Goal: Task Accomplishment & Management: Use online tool/utility

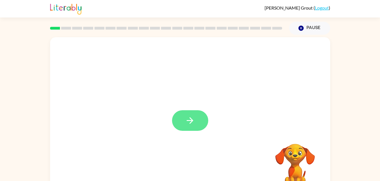
click at [186, 120] on icon "button" at bounding box center [190, 121] width 10 height 10
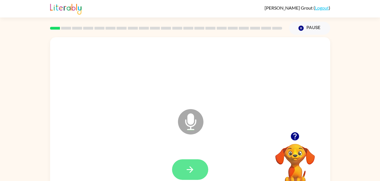
click at [194, 169] on icon "button" at bounding box center [190, 170] width 10 height 10
click at [186, 174] on icon "button" at bounding box center [190, 170] width 10 height 10
click at [197, 177] on button "button" at bounding box center [190, 170] width 36 height 21
click at [192, 163] on button "button" at bounding box center [190, 170] width 36 height 21
click at [179, 169] on button "button" at bounding box center [190, 170] width 36 height 21
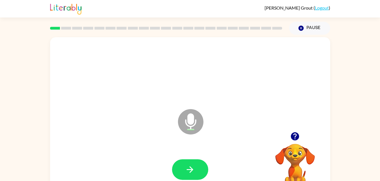
click at [185, 155] on div at bounding box center [190, 170] width 269 height 46
click at [206, 164] on button "button" at bounding box center [190, 170] width 36 height 21
click at [188, 172] on icon "button" at bounding box center [190, 170] width 10 height 10
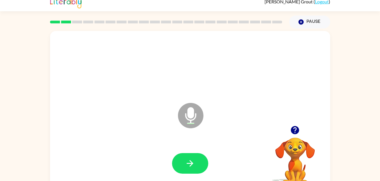
scroll to position [8, 0]
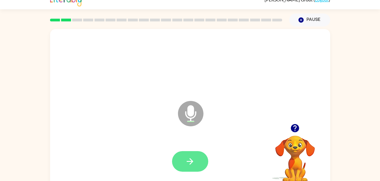
click at [192, 161] on icon "button" at bounding box center [190, 162] width 10 height 10
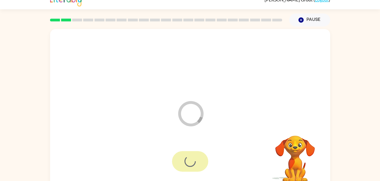
click at [197, 156] on div at bounding box center [190, 161] width 36 height 21
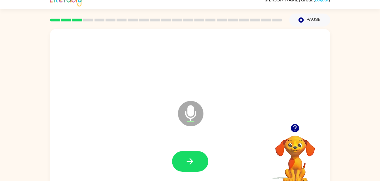
click at [193, 145] on div at bounding box center [190, 162] width 269 height 46
click at [198, 159] on button "button" at bounding box center [190, 161] width 36 height 21
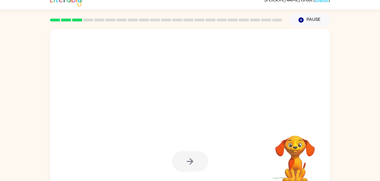
click at [285, 165] on video "Your browser must support playing .mp4 files to use Literably. Please try using…" at bounding box center [295, 155] width 57 height 57
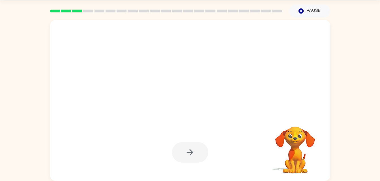
scroll to position [14, 0]
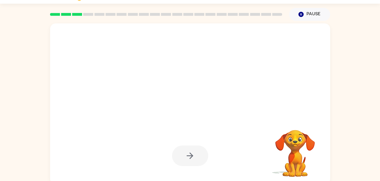
click at [200, 156] on div at bounding box center [190, 156] width 36 height 21
click at [301, 127] on video "Your browser must support playing .mp4 files to use Literably. Please try using…" at bounding box center [295, 150] width 57 height 57
click at [295, 135] on video "Your browser must support playing .mp4 files to use Literably. Please try using…" at bounding box center [295, 150] width 57 height 57
click at [320, 12] on button "Pause Pause" at bounding box center [309, 14] width 41 height 13
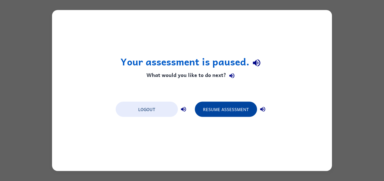
click at [241, 114] on button "Resume Assessment" at bounding box center [226, 109] width 62 height 15
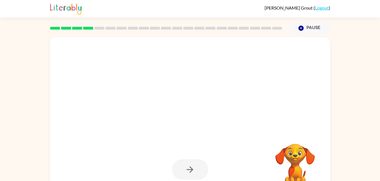
click at [292, 165] on video "Your browser must support playing .mp4 files to use Literably. Please try using…" at bounding box center [295, 163] width 57 height 57
click at [305, 164] on video "Your browser must support playing .mp4 files to use Literably. Please try using…" at bounding box center [295, 163] width 57 height 57
click at [315, 149] on video "Your browser must support playing .mp4 files to use Literably. Please try using…" at bounding box center [295, 163] width 57 height 57
click at [311, 151] on video "Your browser must support playing .mp4 files to use Literably. Please try using…" at bounding box center [295, 163] width 57 height 57
click at [307, 153] on video "Your browser must support playing .mp4 files to use Literably. Please try using…" at bounding box center [295, 163] width 57 height 57
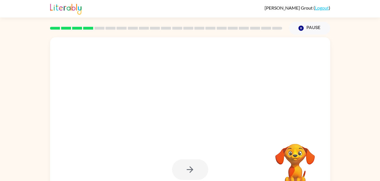
click at [299, 161] on video "Your browser must support playing .mp4 files to use Literably. Please try using…" at bounding box center [295, 163] width 57 height 57
click at [297, 166] on video "Your browser must support playing .mp4 files to use Literably. Please try using…" at bounding box center [295, 163] width 57 height 57
click at [190, 177] on div at bounding box center [190, 170] width 36 height 21
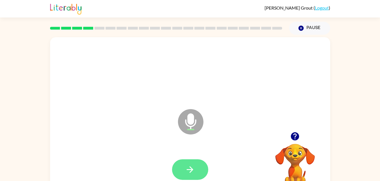
click at [191, 168] on icon "button" at bounding box center [190, 170] width 7 height 7
click at [178, 170] on button "button" at bounding box center [190, 170] width 36 height 21
click at [170, 173] on div at bounding box center [190, 170] width 269 height 46
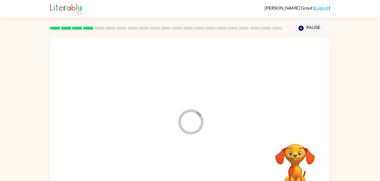
click at [166, 163] on div at bounding box center [190, 170] width 269 height 46
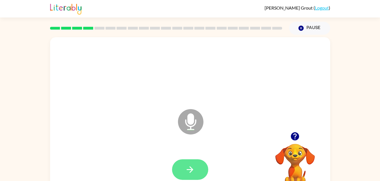
click at [173, 170] on button "button" at bounding box center [190, 170] width 36 height 21
click at [188, 168] on icon "button" at bounding box center [190, 170] width 10 height 10
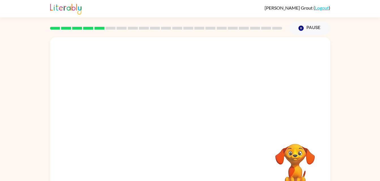
scroll to position [17, 0]
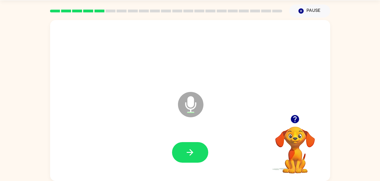
click at [204, 143] on div at bounding box center [190, 152] width 36 height 21
click at [195, 151] on button "button" at bounding box center [190, 152] width 36 height 21
click at [203, 151] on button "button" at bounding box center [190, 152] width 36 height 21
click at [298, 119] on icon "button" at bounding box center [295, 119] width 8 height 8
click at [203, 166] on div at bounding box center [190, 153] width 269 height 46
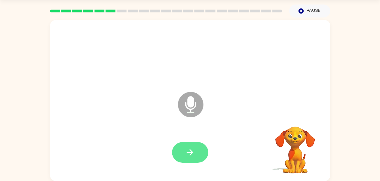
click at [199, 151] on button "button" at bounding box center [190, 152] width 36 height 21
click at [198, 153] on button "button" at bounding box center [190, 152] width 36 height 21
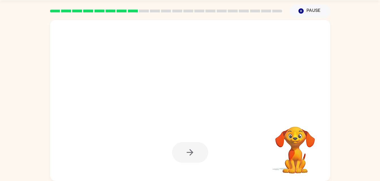
click at [279, 15] on div at bounding box center [166, 11] width 239 height 20
click at [280, 11] on rect at bounding box center [277, 11] width 10 height 3
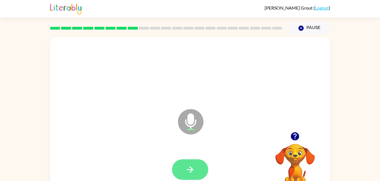
click at [193, 166] on icon "button" at bounding box center [190, 170] width 10 height 10
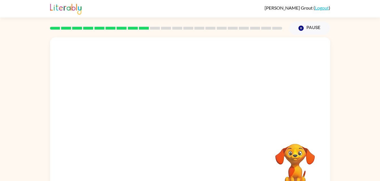
click at [356, 147] on div "Your browser must support playing .mp4 files to use Literably. Please try using…" at bounding box center [190, 117] width 380 height 164
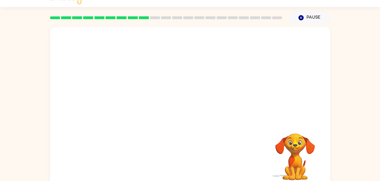
scroll to position [17, 0]
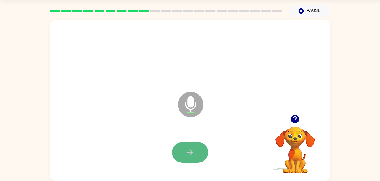
click at [185, 159] on button "button" at bounding box center [190, 152] width 36 height 21
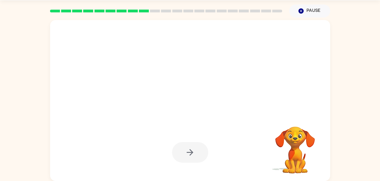
click at [192, 146] on div at bounding box center [190, 152] width 36 height 21
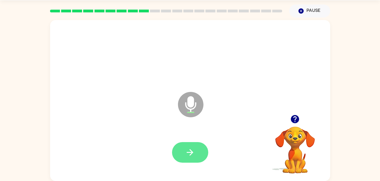
click at [189, 147] on button "button" at bounding box center [190, 152] width 36 height 21
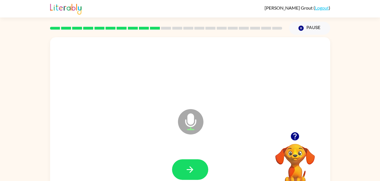
click at [174, 151] on div at bounding box center [190, 170] width 269 height 46
click at [181, 155] on div at bounding box center [190, 170] width 269 height 46
click at [193, 170] on icon "button" at bounding box center [190, 170] width 10 height 10
click at [180, 163] on button "button" at bounding box center [190, 170] width 36 height 21
click at [185, 166] on icon "button" at bounding box center [190, 170] width 10 height 10
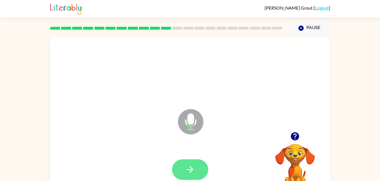
click at [192, 164] on button "button" at bounding box center [190, 170] width 36 height 21
click at [187, 174] on icon "button" at bounding box center [190, 170] width 10 height 10
click at [198, 167] on button "button" at bounding box center [190, 170] width 36 height 21
click at [205, 164] on button "button" at bounding box center [190, 170] width 36 height 21
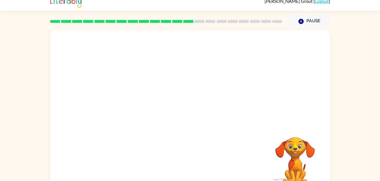
scroll to position [17, 0]
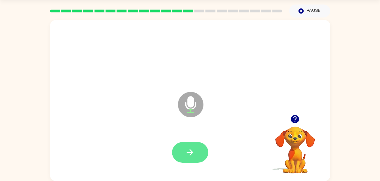
click at [195, 150] on button "button" at bounding box center [190, 152] width 36 height 21
click at [190, 148] on icon "button" at bounding box center [190, 153] width 10 height 10
click at [191, 156] on icon "button" at bounding box center [190, 153] width 10 height 10
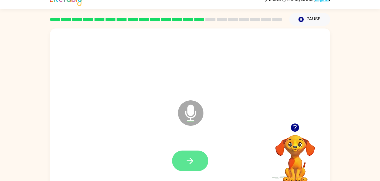
click at [195, 151] on button "button" at bounding box center [190, 161] width 36 height 21
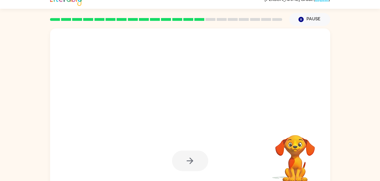
click at [186, 159] on div at bounding box center [190, 161] width 36 height 21
click at [192, 166] on div at bounding box center [190, 161] width 36 height 21
click at [198, 164] on div at bounding box center [190, 161] width 36 height 21
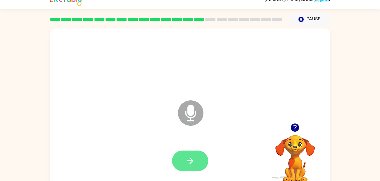
click at [189, 168] on button "button" at bounding box center [190, 161] width 36 height 21
click at [185, 154] on button "button" at bounding box center [190, 161] width 36 height 21
click at [192, 159] on icon "button" at bounding box center [190, 161] width 10 height 10
click at [196, 158] on button "button" at bounding box center [190, 161] width 36 height 21
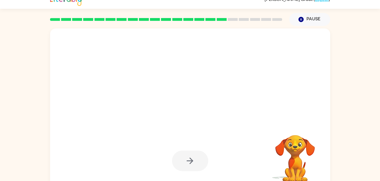
click at [213, 155] on div at bounding box center [190, 161] width 269 height 46
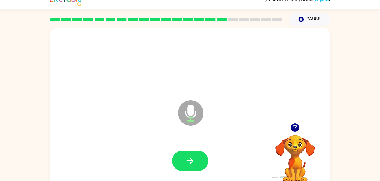
click at [194, 176] on div at bounding box center [190, 161] width 269 height 46
click at [202, 171] on div at bounding box center [190, 161] width 36 height 21
click at [205, 161] on button "button" at bounding box center [190, 161] width 36 height 21
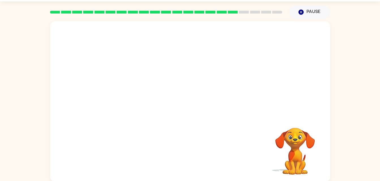
scroll to position [17, 0]
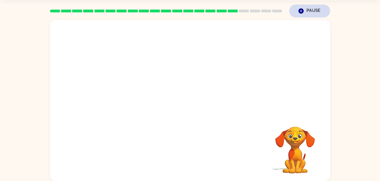
click at [302, 11] on icon "button" at bounding box center [300, 10] width 5 height 5
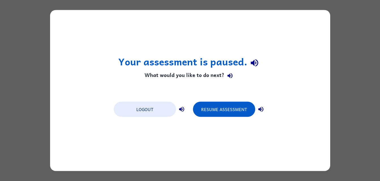
scroll to position [0, 0]
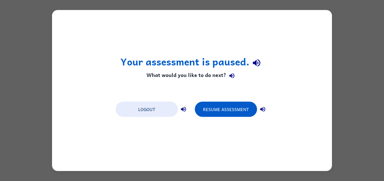
click at [250, 57] on h1 "Your assessment is paused." at bounding box center [191, 63] width 143 height 14
click at [237, 107] on button "Resume Assessment" at bounding box center [226, 109] width 62 height 15
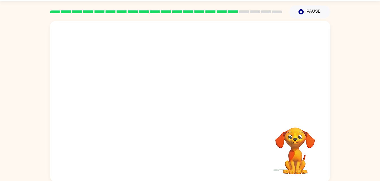
scroll to position [17, 0]
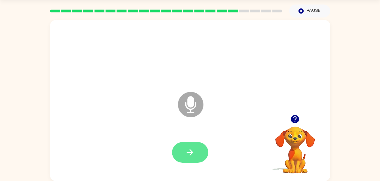
click at [184, 148] on button "button" at bounding box center [190, 152] width 36 height 21
click at [199, 155] on button "button" at bounding box center [190, 152] width 36 height 21
click at [195, 162] on button "button" at bounding box center [190, 152] width 36 height 21
click at [172, 155] on button "button" at bounding box center [190, 152] width 36 height 21
click at [193, 156] on icon "button" at bounding box center [190, 153] width 10 height 10
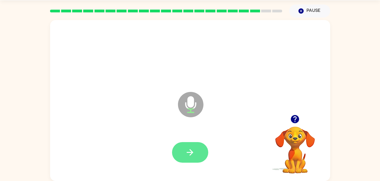
click at [187, 155] on icon "button" at bounding box center [190, 153] width 10 height 10
click at [182, 156] on button "button" at bounding box center [190, 152] width 36 height 21
click at [197, 138] on div at bounding box center [190, 153] width 269 height 46
click at [195, 153] on button "button" at bounding box center [190, 152] width 36 height 21
click at [191, 143] on button "button" at bounding box center [190, 152] width 36 height 21
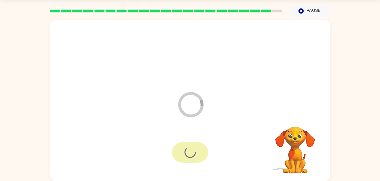
scroll to position [7, 0]
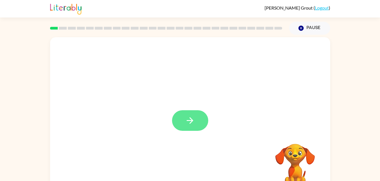
click at [196, 123] on button "button" at bounding box center [190, 121] width 36 height 21
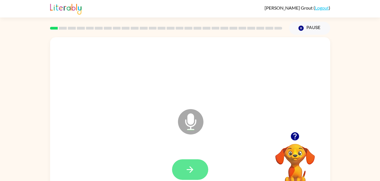
click at [185, 167] on icon "button" at bounding box center [190, 170] width 10 height 10
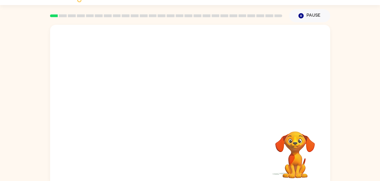
scroll to position [17, 0]
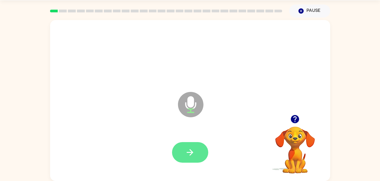
click at [199, 147] on button "button" at bounding box center [190, 152] width 36 height 21
click at [187, 162] on button "button" at bounding box center [190, 152] width 36 height 21
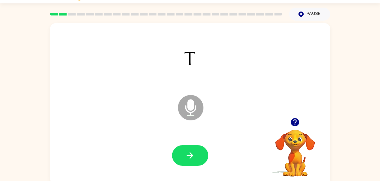
scroll to position [14, 0]
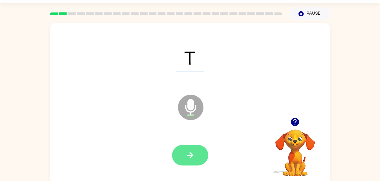
click at [183, 158] on button "button" at bounding box center [190, 155] width 36 height 21
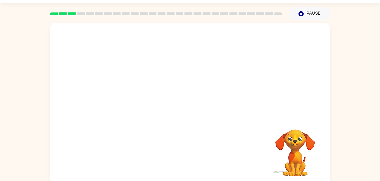
scroll to position [17, 0]
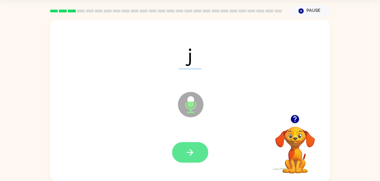
click at [201, 146] on button "button" at bounding box center [190, 152] width 36 height 21
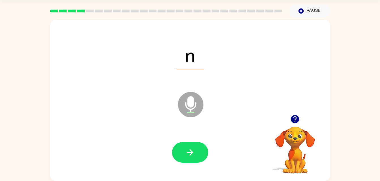
click at [203, 162] on div at bounding box center [190, 152] width 36 height 21
click at [194, 162] on button "button" at bounding box center [190, 152] width 36 height 21
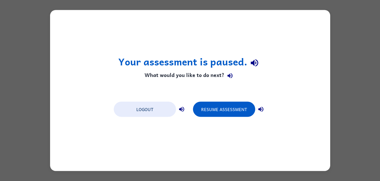
scroll to position [0, 0]
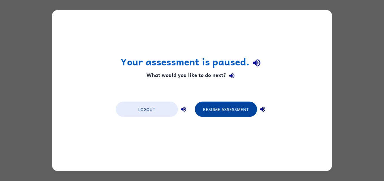
click at [244, 114] on button "Resume Assessment" at bounding box center [226, 109] width 62 height 15
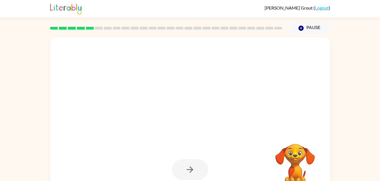
scroll to position [17, 0]
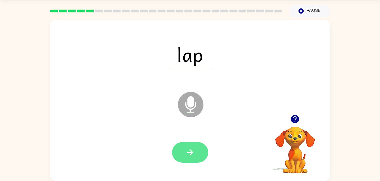
click at [195, 143] on button "button" at bounding box center [190, 152] width 36 height 21
click at [187, 158] on button "button" at bounding box center [190, 152] width 36 height 21
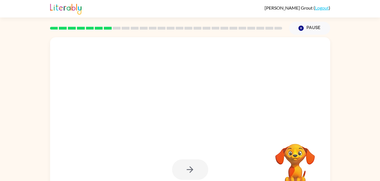
click at [330, 32] on div "Pause Pause" at bounding box center [309, 28] width 48 height 20
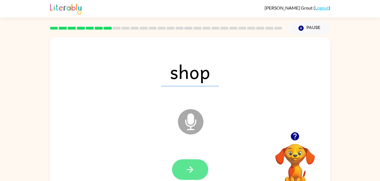
click at [196, 160] on button "button" at bounding box center [190, 170] width 36 height 21
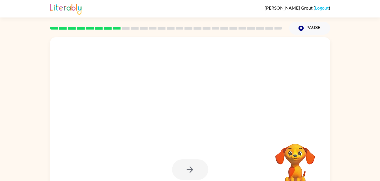
click at [194, 167] on div at bounding box center [190, 170] width 36 height 21
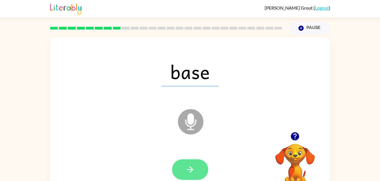
click at [179, 168] on button "button" at bounding box center [190, 170] width 36 height 21
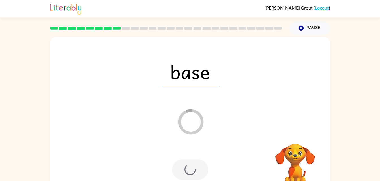
click at [189, 168] on div at bounding box center [190, 170] width 36 height 21
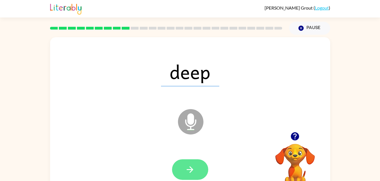
click at [197, 171] on button "button" at bounding box center [190, 170] width 36 height 21
click at [196, 164] on button "button" at bounding box center [190, 170] width 36 height 21
click at [181, 172] on button "button" at bounding box center [190, 170] width 36 height 21
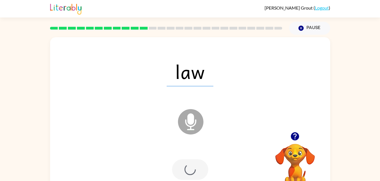
click at [187, 168] on div at bounding box center [190, 170] width 36 height 21
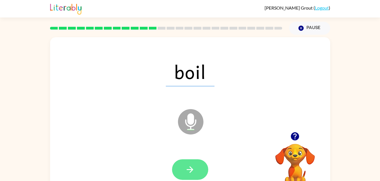
click at [200, 177] on button "button" at bounding box center [190, 170] width 36 height 21
click at [192, 161] on button "button" at bounding box center [190, 170] width 36 height 21
click at [200, 165] on button "button" at bounding box center [190, 170] width 36 height 21
click at [186, 166] on icon "button" at bounding box center [190, 170] width 10 height 10
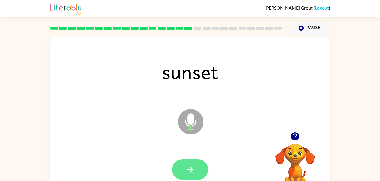
click at [204, 171] on button "button" at bounding box center [190, 170] width 36 height 21
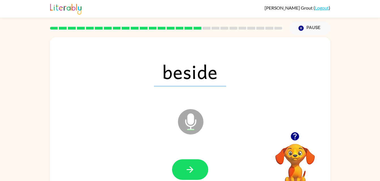
scroll to position [1, 0]
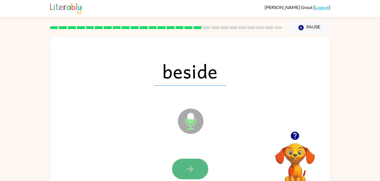
click at [196, 173] on button "button" at bounding box center [190, 169] width 36 height 21
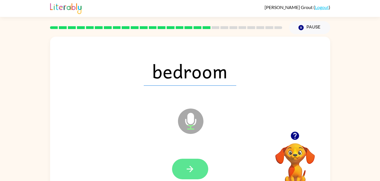
click at [174, 172] on button "button" at bounding box center [190, 169] width 36 height 21
click at [182, 170] on div at bounding box center [190, 169] width 36 height 21
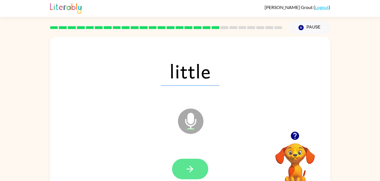
click at [191, 173] on icon "button" at bounding box center [190, 169] width 10 height 10
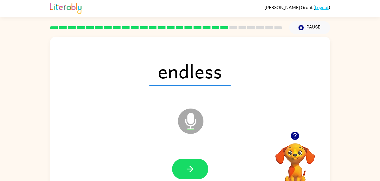
click at [173, 148] on div at bounding box center [190, 169] width 269 height 46
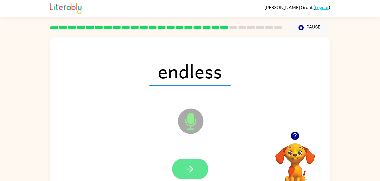
click at [203, 161] on button "button" at bounding box center [190, 169] width 36 height 21
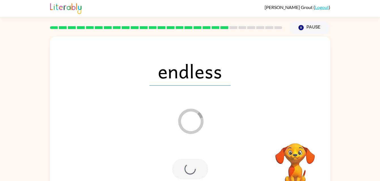
click at [192, 167] on div at bounding box center [190, 169] width 36 height 21
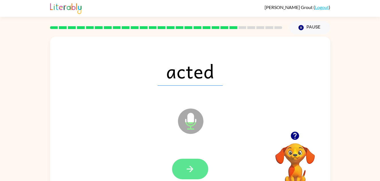
click at [187, 166] on icon "button" at bounding box center [190, 169] width 10 height 10
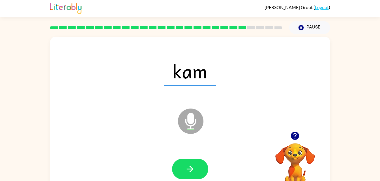
click at [208, 166] on div at bounding box center [190, 169] width 36 height 21
click at [193, 147] on icon "Microphone The Microphone is here when it is your turn to talk" at bounding box center [218, 128] width 85 height 42
click at [195, 179] on button "button" at bounding box center [190, 169] width 36 height 21
click at [201, 176] on div at bounding box center [190, 169] width 36 height 21
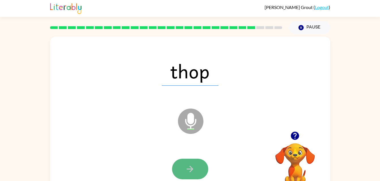
click at [192, 172] on icon "button" at bounding box center [190, 169] width 10 height 10
click at [175, 168] on div at bounding box center [190, 169] width 36 height 21
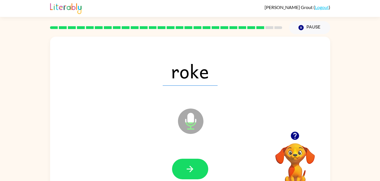
click at [195, 148] on icon "Microphone The Microphone is here when it is your turn to talk" at bounding box center [218, 128] width 85 height 42
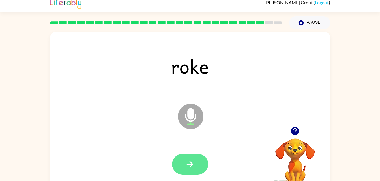
click at [205, 161] on button "button" at bounding box center [190, 164] width 36 height 21
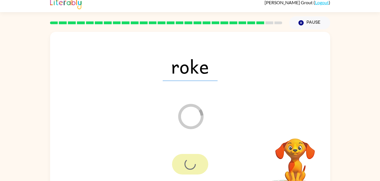
scroll to position [17, 0]
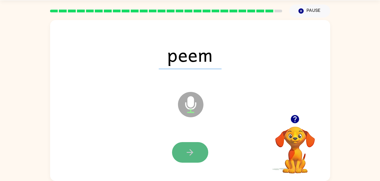
click at [196, 143] on button "button" at bounding box center [190, 152] width 36 height 21
click at [196, 164] on div at bounding box center [190, 153] width 269 height 46
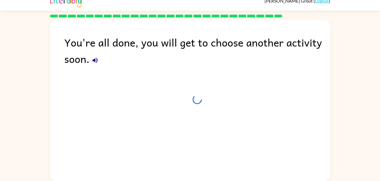
scroll to position [7, 0]
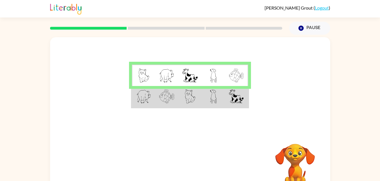
click at [139, 87] on td at bounding box center [143, 97] width 23 height 22
click at [135, 78] on td at bounding box center [143, 76] width 23 height 22
click at [133, 108] on td at bounding box center [143, 97] width 23 height 22
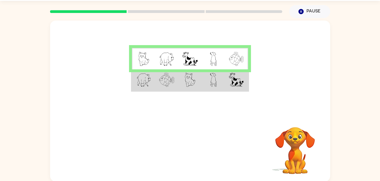
scroll to position [17, 0]
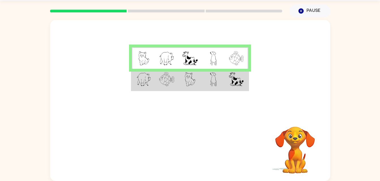
click at [134, 81] on td at bounding box center [143, 80] width 23 height 22
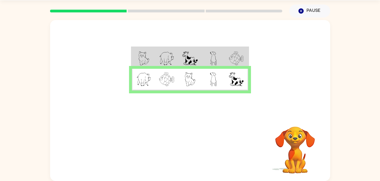
click at [138, 89] on td at bounding box center [143, 80] width 23 height 22
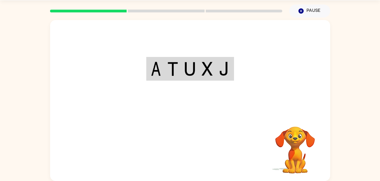
click at [195, 156] on div "Your browser must support playing .mp4 files to use Literably. Please try using…" at bounding box center [190, 100] width 280 height 161
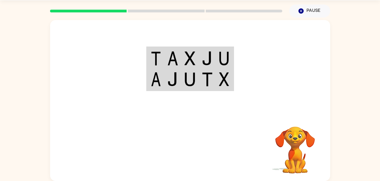
click at [167, 4] on div at bounding box center [166, 11] width 239 height 20
click at [174, 15] on div at bounding box center [166, 11] width 239 height 20
click at [168, 15] on div at bounding box center [166, 11] width 239 height 20
click at [129, 87] on div at bounding box center [190, 67] width 280 height 95
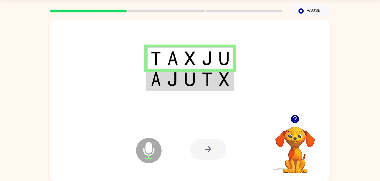
click at [200, 177] on icon "Microphone The Microphone is here when it is your turn to talk" at bounding box center [177, 158] width 85 height 42
click at [212, 147] on div at bounding box center [208, 149] width 36 height 21
click at [224, 85] on img at bounding box center [224, 79] width 10 height 14
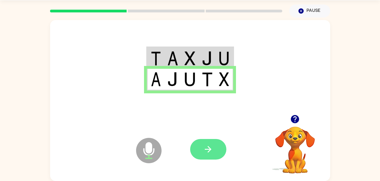
click at [204, 151] on icon "button" at bounding box center [208, 150] width 10 height 10
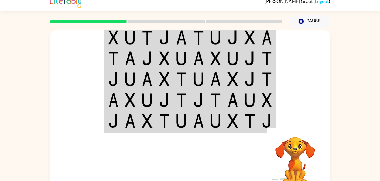
scroll to position [0, 0]
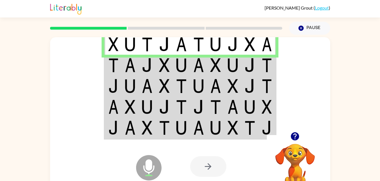
click at [215, 131] on img at bounding box center [215, 128] width 11 height 14
click at [222, 135] on div at bounding box center [231, 167] width 83 height 64
click at [206, 177] on div at bounding box center [208, 167] width 36 height 21
click at [205, 159] on div at bounding box center [208, 167] width 36 height 21
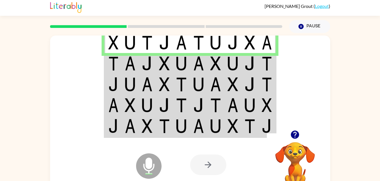
scroll to position [1, 0]
click at [116, 69] on img at bounding box center [113, 64] width 10 height 14
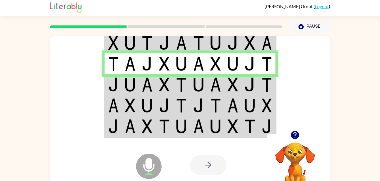
click at [104, 95] on td at bounding box center [112, 84] width 17 height 21
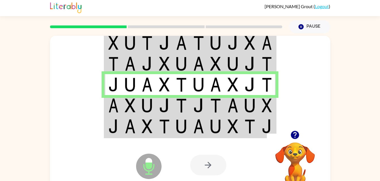
scroll to position [0, 0]
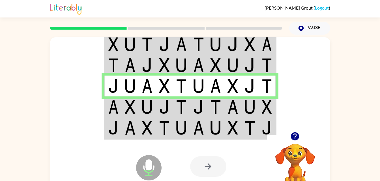
click at [110, 118] on td at bounding box center [112, 129] width 17 height 22
click at [110, 112] on img at bounding box center [113, 107] width 10 height 14
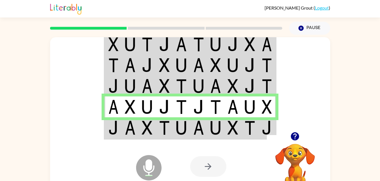
click at [111, 128] on img at bounding box center [113, 128] width 10 height 14
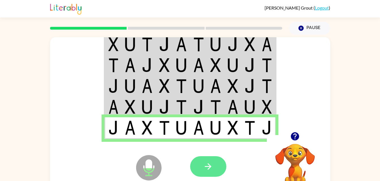
click at [198, 175] on button "button" at bounding box center [208, 167] width 36 height 21
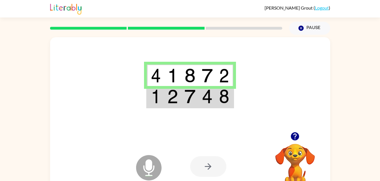
click at [225, 97] on img at bounding box center [224, 97] width 10 height 14
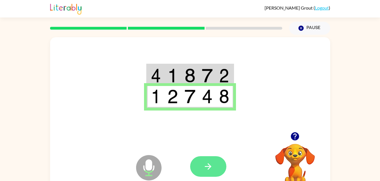
click at [207, 174] on button "button" at bounding box center [208, 167] width 36 height 21
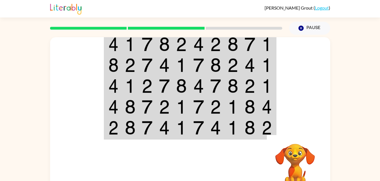
click at [263, 66] on img at bounding box center [266, 65] width 10 height 14
click at [260, 109] on td at bounding box center [266, 107] width 17 height 21
click at [265, 121] on img at bounding box center [266, 128] width 10 height 14
click at [250, 123] on img at bounding box center [249, 128] width 11 height 14
click at [274, 3] on div "[PERSON_NAME] ( Logout )" at bounding box center [190, 9] width 280 height 18
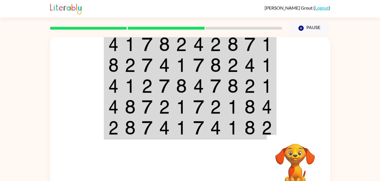
click at [285, 142] on video "Your browser must support playing .mp4 files to use Literably. Please try using…" at bounding box center [295, 163] width 57 height 57
click at [267, 131] on img at bounding box center [266, 128] width 10 height 14
click at [264, 133] on img at bounding box center [266, 128] width 10 height 14
click at [263, 131] on img at bounding box center [266, 128] width 10 height 14
click at [263, 128] on img at bounding box center [266, 128] width 10 height 14
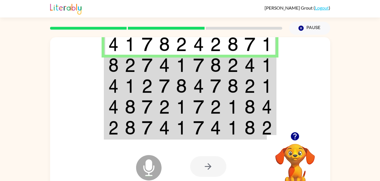
click at [255, 59] on img at bounding box center [249, 65] width 11 height 14
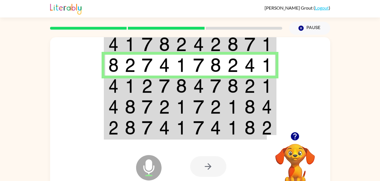
click at [262, 91] on img at bounding box center [266, 86] width 10 height 14
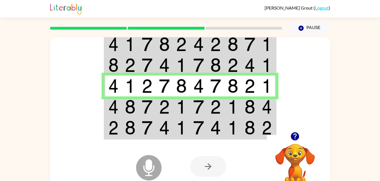
click at [269, 115] on td at bounding box center [266, 107] width 17 height 21
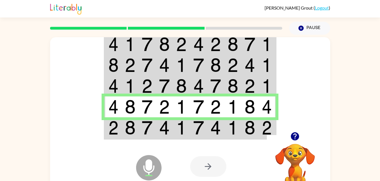
click at [270, 134] on div at bounding box center [295, 136] width 57 height 14
click at [268, 125] on img at bounding box center [266, 128] width 10 height 14
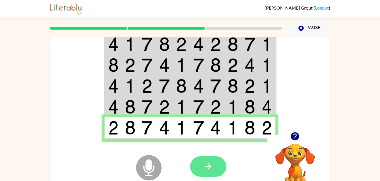
click at [205, 163] on icon "button" at bounding box center [208, 167] width 10 height 10
